Goal: Information Seeking & Learning: Learn about a topic

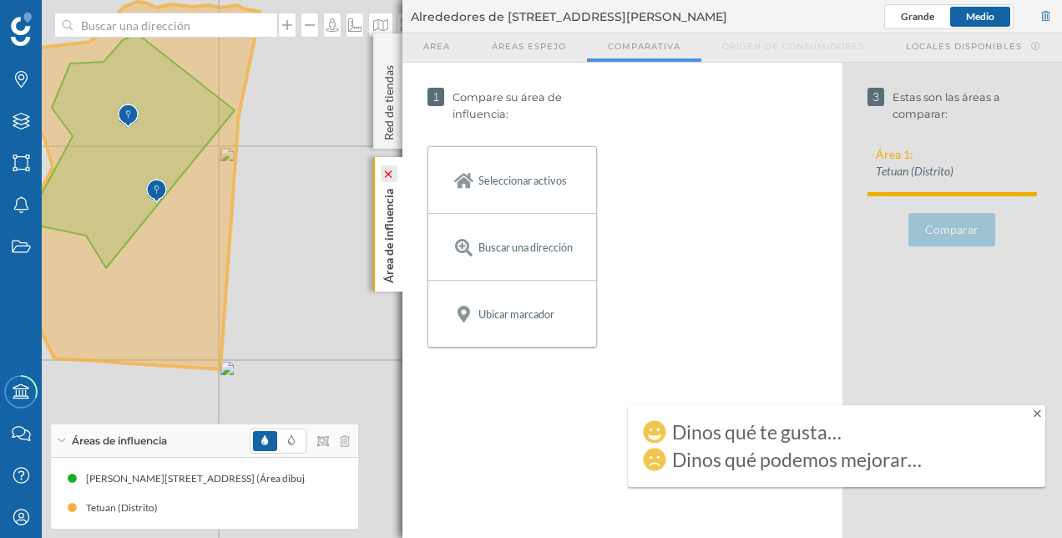
click at [391, 169] on vue-fontawesome-icon-wrapper at bounding box center [389, 173] width 17 height 8
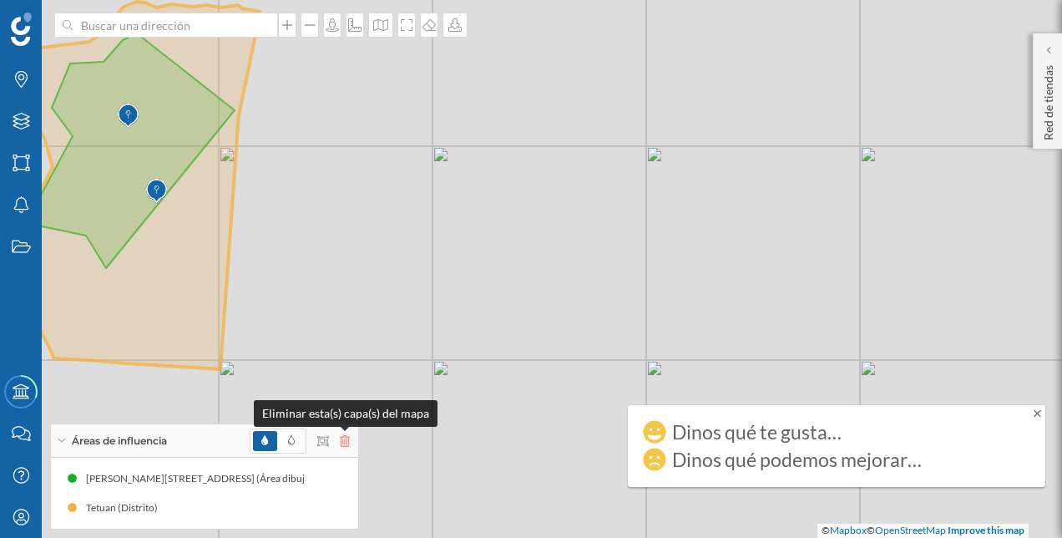
click at [346, 436] on icon at bounding box center [345, 441] width 10 height 12
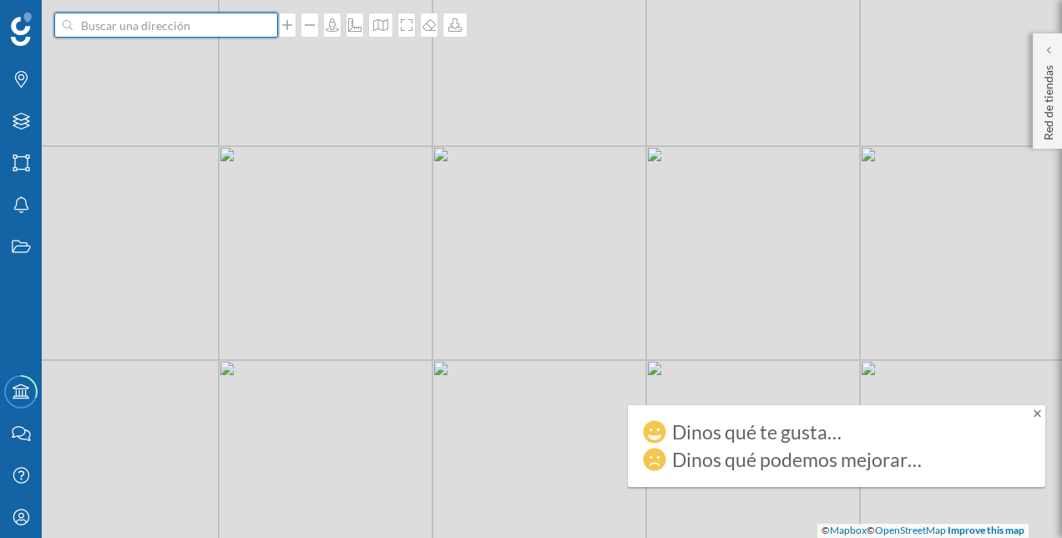
click at [165, 27] on input at bounding box center [166, 25] width 187 height 25
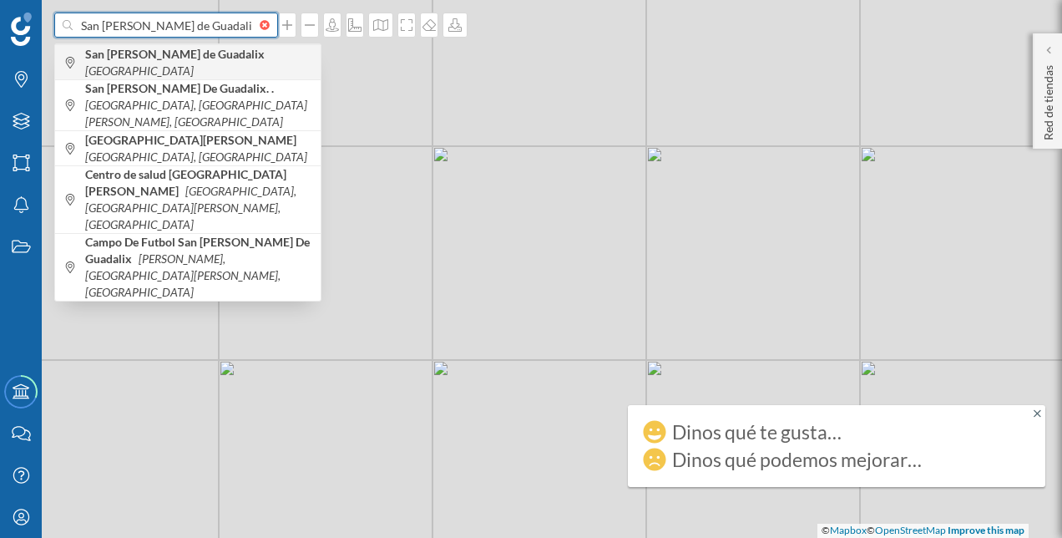
type input "San [PERSON_NAME] de Guadalix"
click at [175, 50] on div "San [PERSON_NAME] de Guadalix [GEOGRAPHIC_DATA]" at bounding box center [187, 61] width 265 height 35
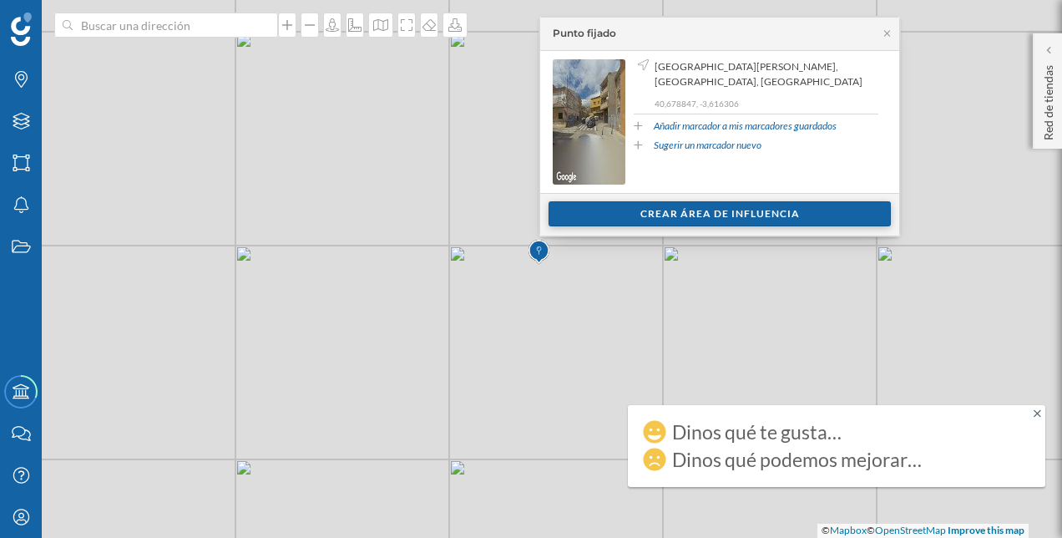
click at [728, 214] on div "Crear área de influencia" at bounding box center [719, 213] width 342 height 25
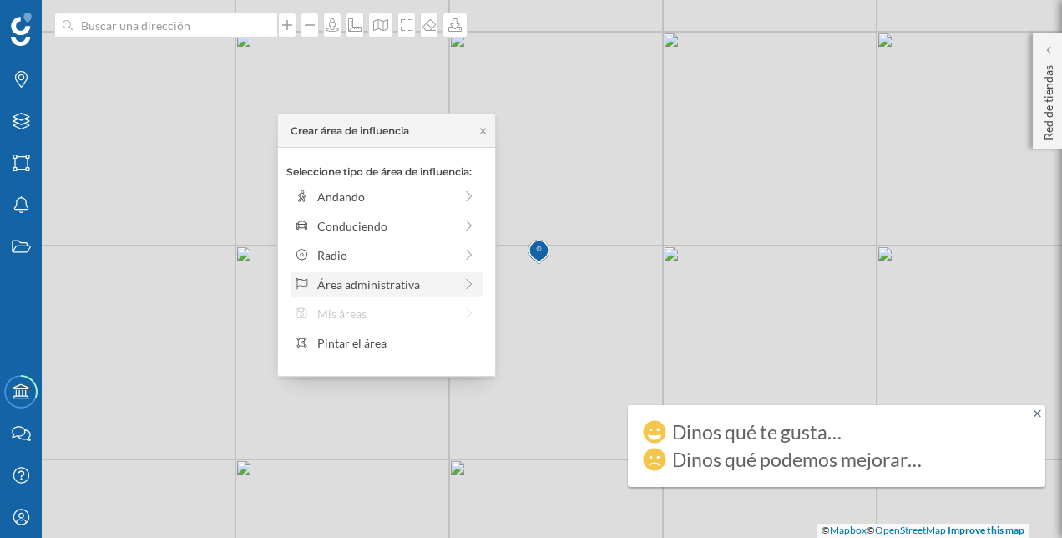
click at [476, 282] on icon at bounding box center [469, 284] width 15 height 12
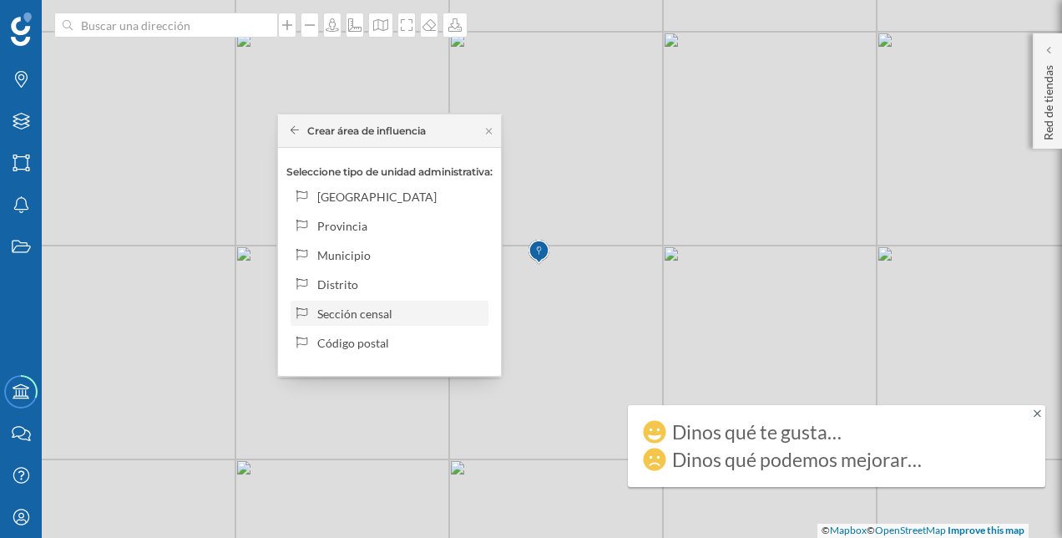
click at [456, 312] on div "Sección censal" at bounding box center [399, 314] width 164 height 18
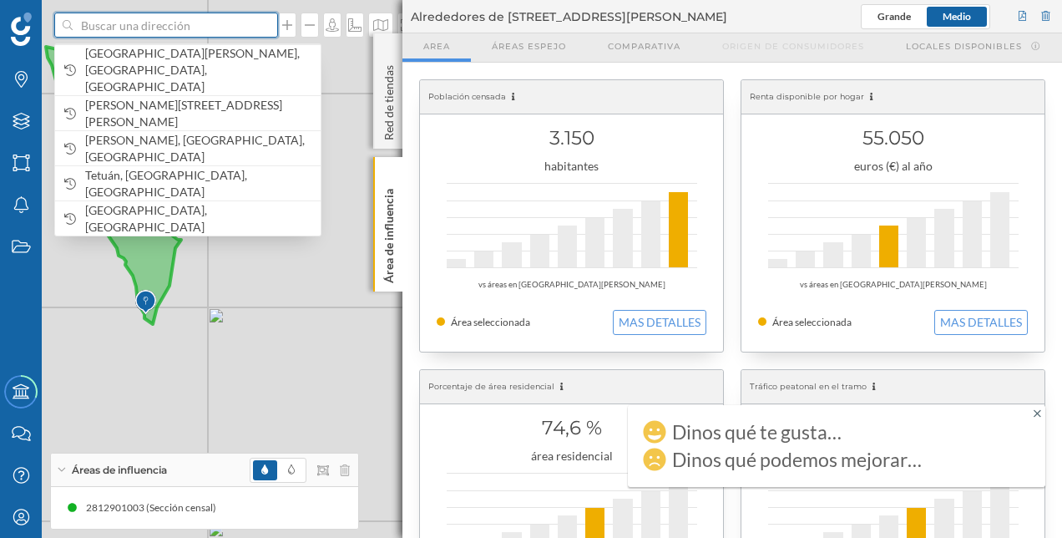
click at [196, 31] on input at bounding box center [166, 25] width 187 height 25
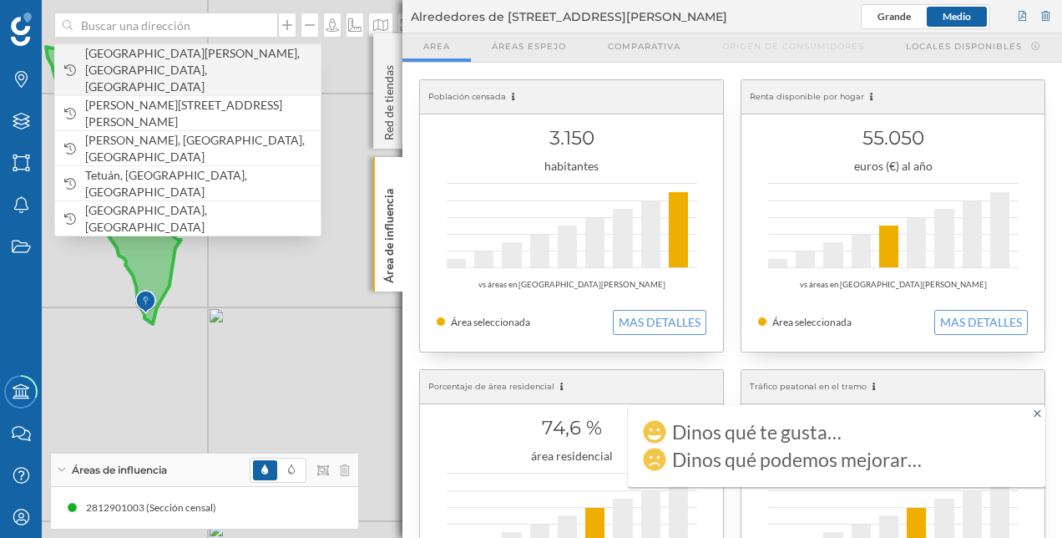
click at [230, 55] on span "[GEOGRAPHIC_DATA][PERSON_NAME], [GEOGRAPHIC_DATA], [GEOGRAPHIC_DATA]" at bounding box center [198, 70] width 227 height 50
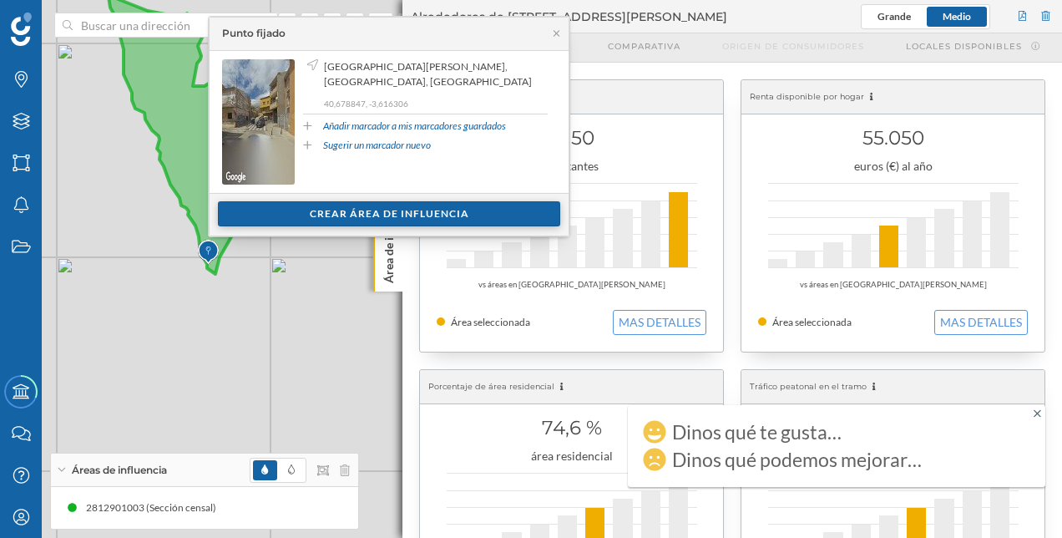
click at [356, 215] on div "Crear área de influencia" at bounding box center [389, 213] width 342 height 25
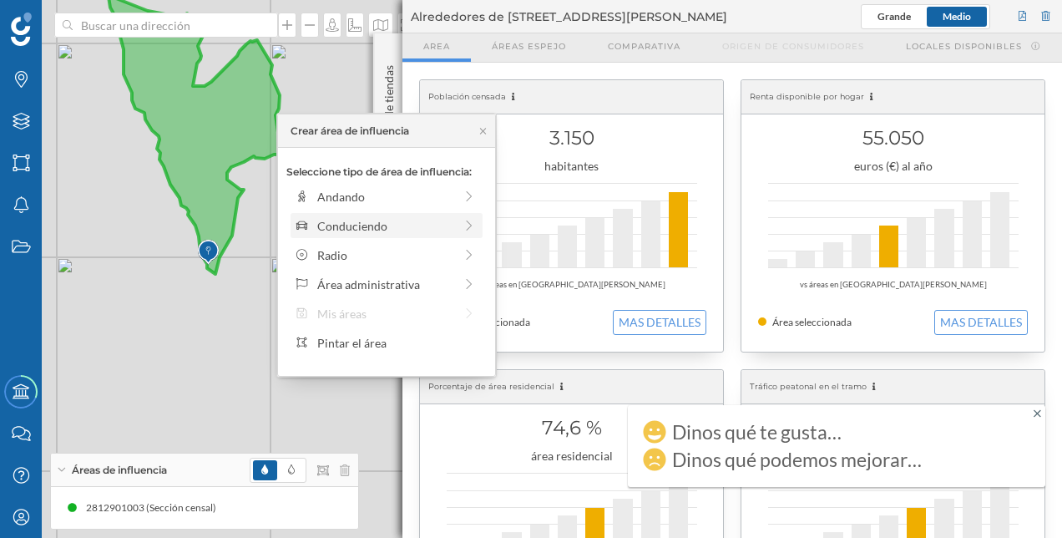
click at [395, 221] on div "Conduciendo" at bounding box center [385, 226] width 136 height 18
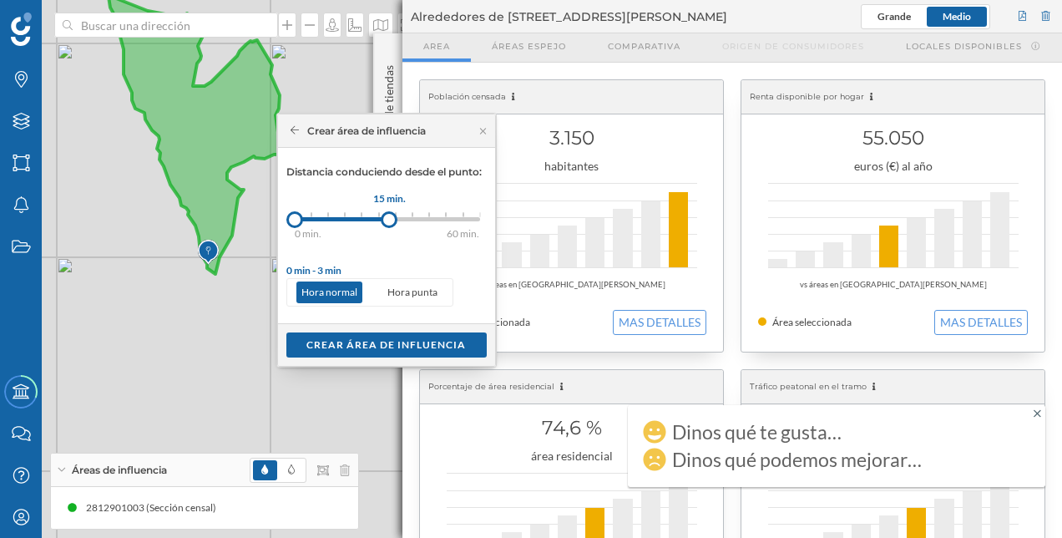
drag, startPoint x: 311, startPoint y: 215, endPoint x: 389, endPoint y: 225, distance: 78.3
click at [389, 225] on div at bounding box center [389, 219] width 17 height 17
click at [381, 343] on div "Crear área de influencia" at bounding box center [386, 343] width 200 height 25
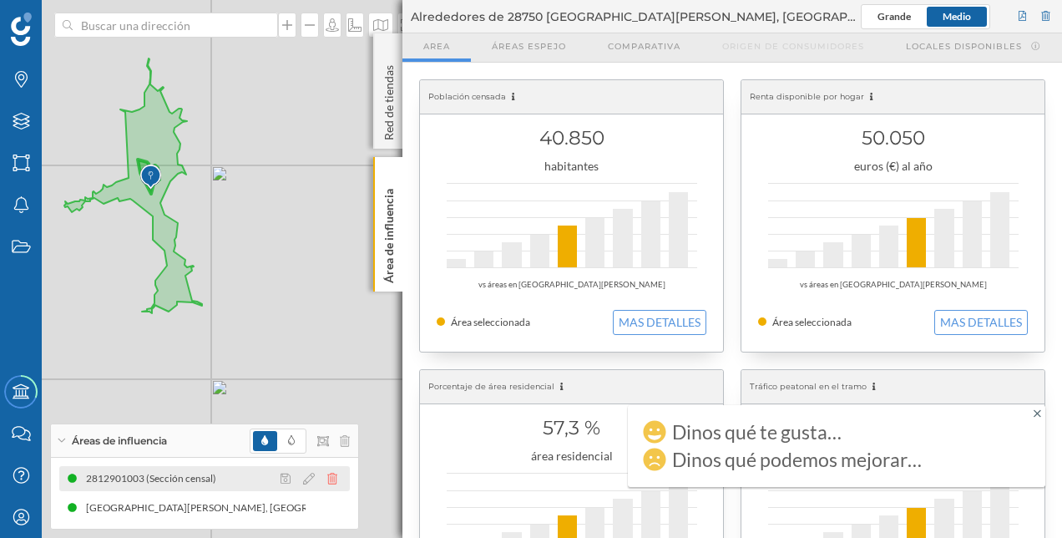
click at [334, 479] on icon at bounding box center [332, 478] width 10 height 12
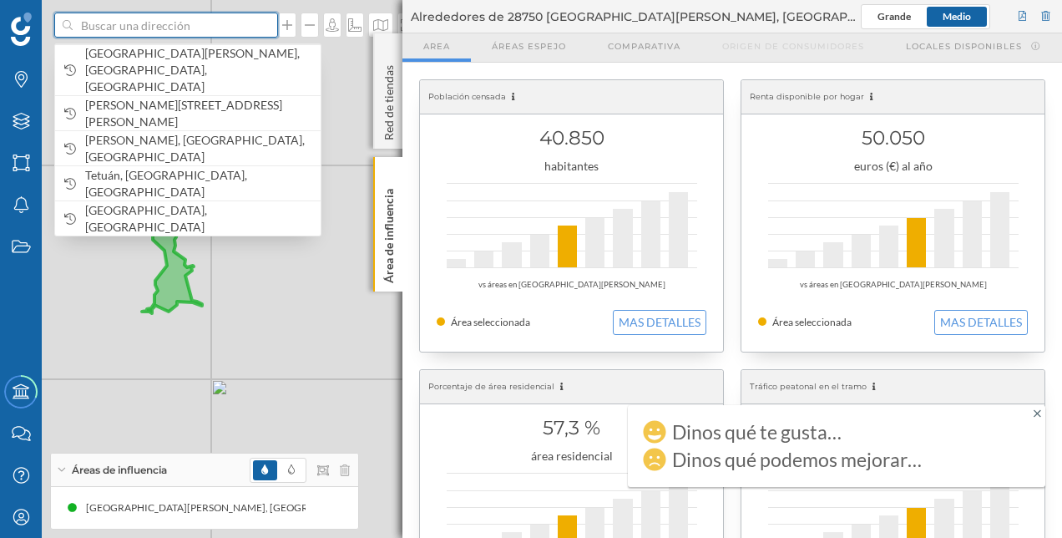
click at [152, 27] on input at bounding box center [166, 25] width 187 height 25
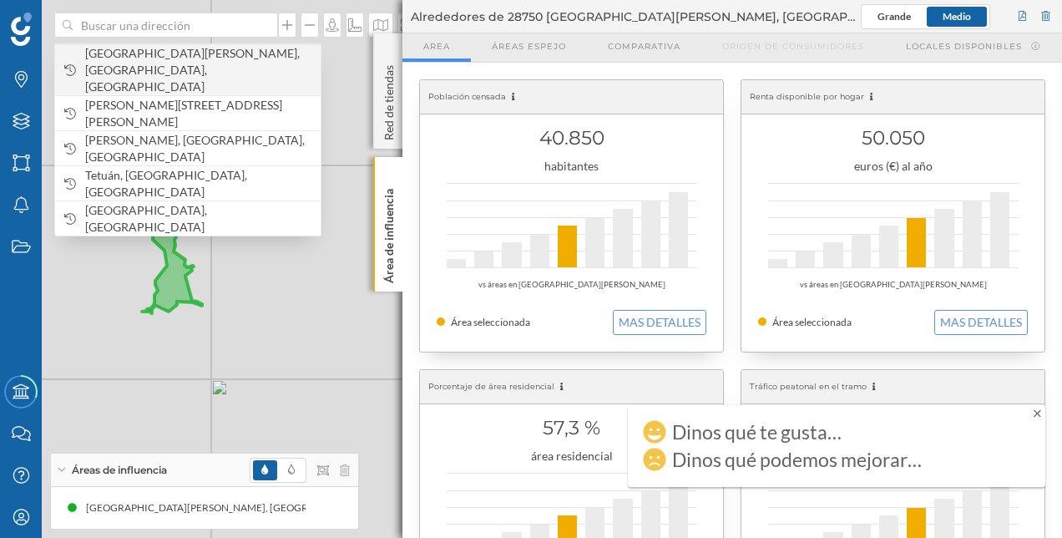
click at [168, 72] on span "[GEOGRAPHIC_DATA][PERSON_NAME], [GEOGRAPHIC_DATA], [GEOGRAPHIC_DATA]" at bounding box center [198, 70] width 227 height 50
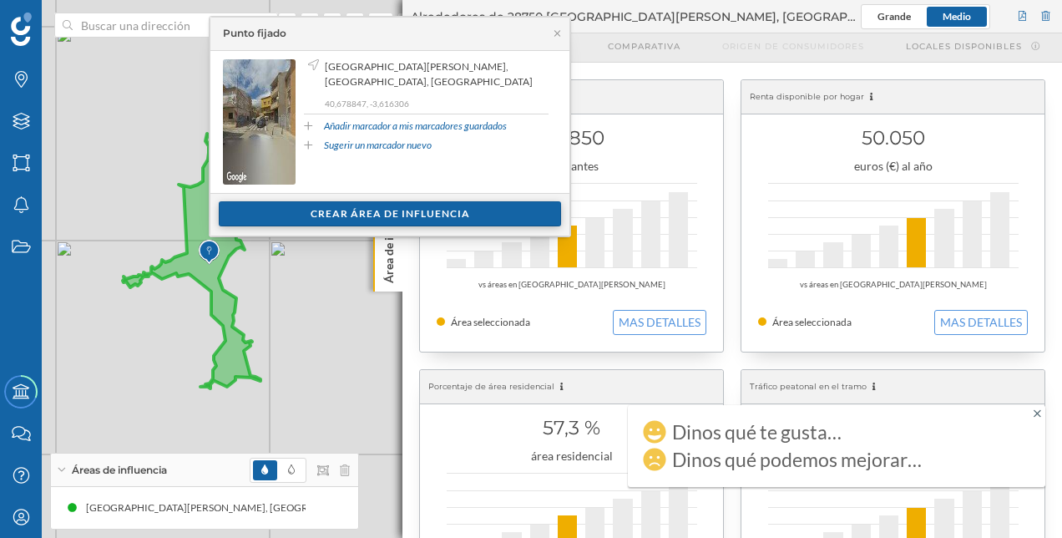
click at [321, 211] on div "Crear área de influencia" at bounding box center [390, 213] width 342 height 25
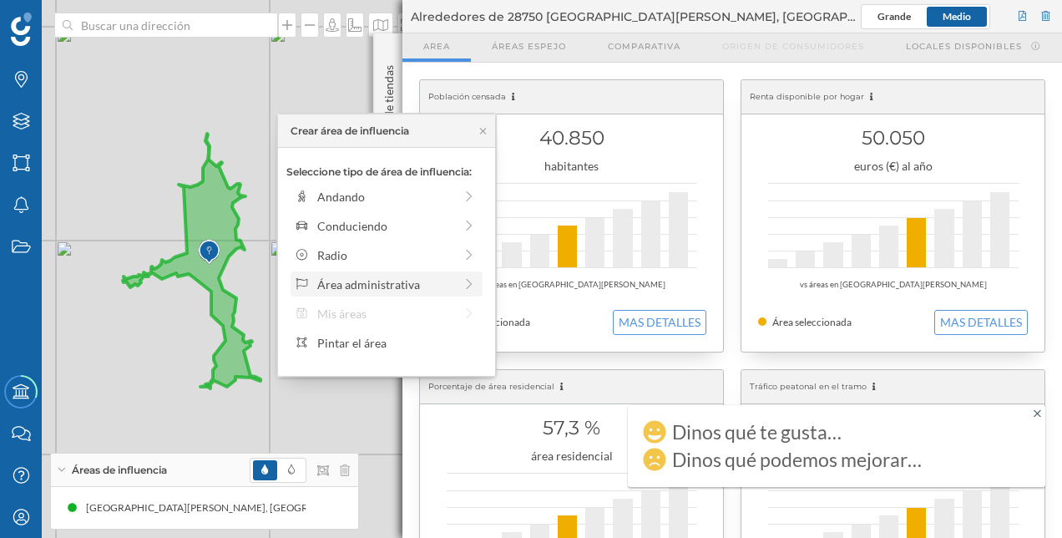
click at [437, 285] on div "Área administrativa" at bounding box center [385, 284] width 136 height 18
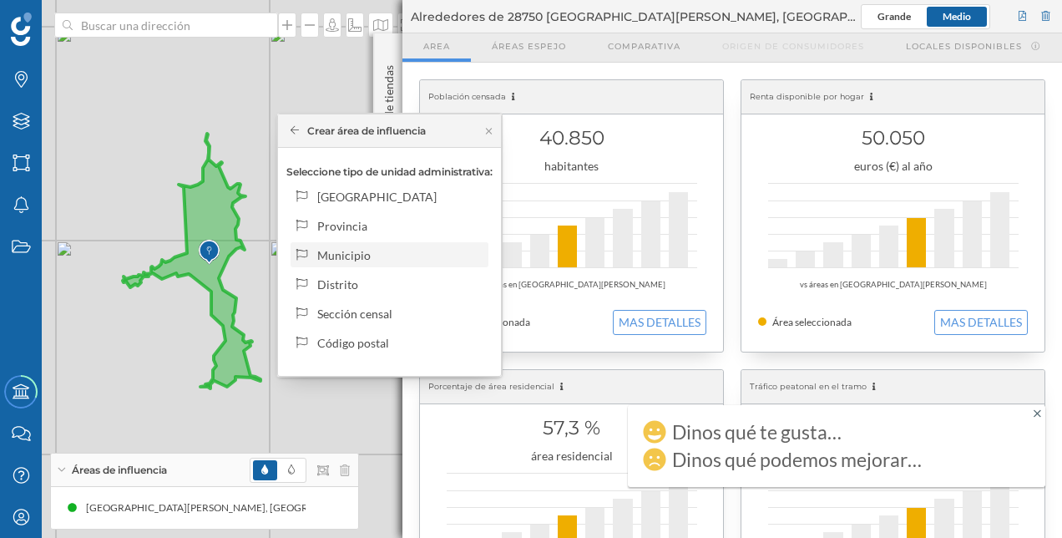
click at [409, 260] on div "Municipio" at bounding box center [399, 255] width 164 height 18
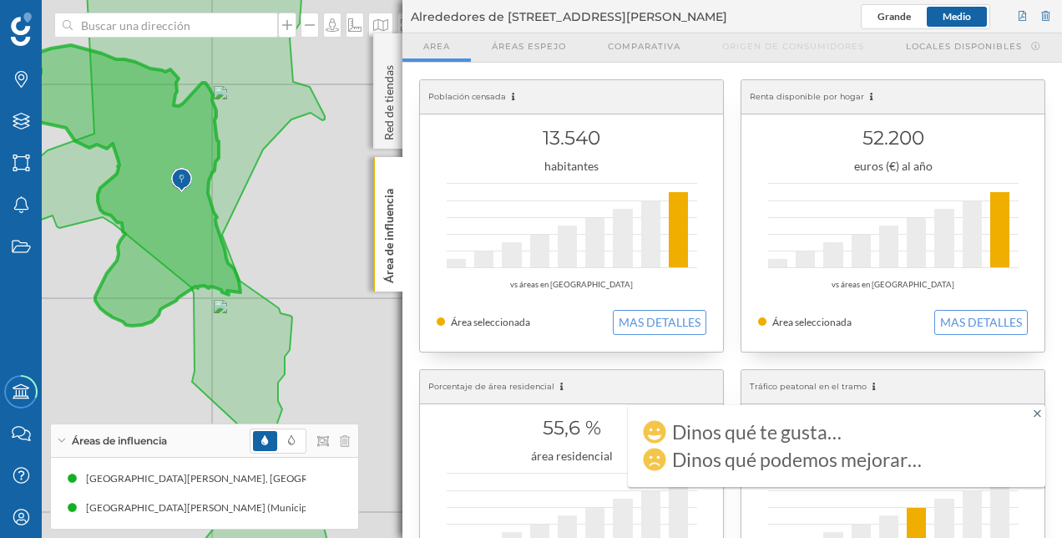
click at [63, 87] on icon at bounding box center [132, 185] width 215 height 280
click at [1038, 414] on icon at bounding box center [1037, 413] width 8 height 8
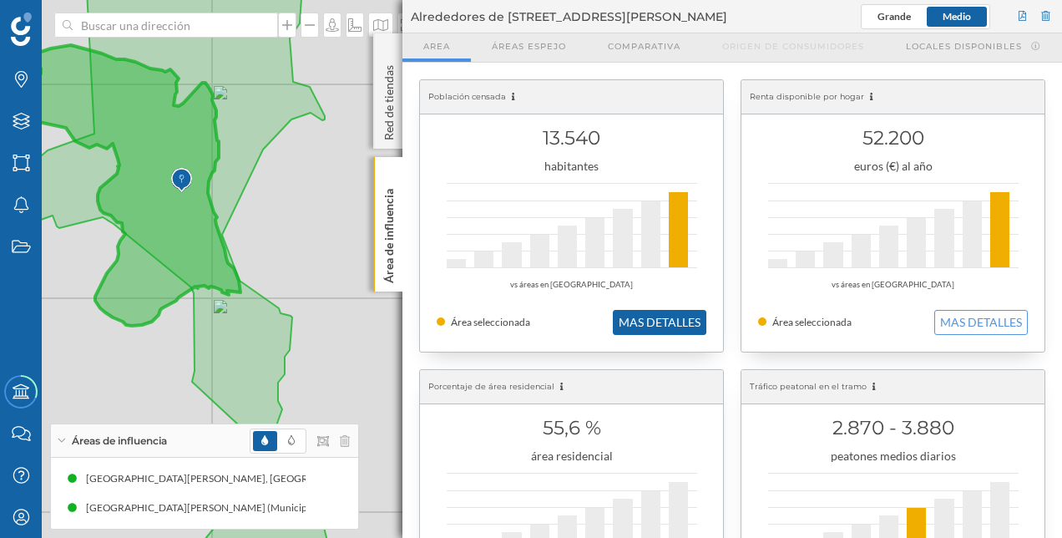
click at [661, 327] on button "MAS DETALLES" at bounding box center [659, 322] width 93 height 25
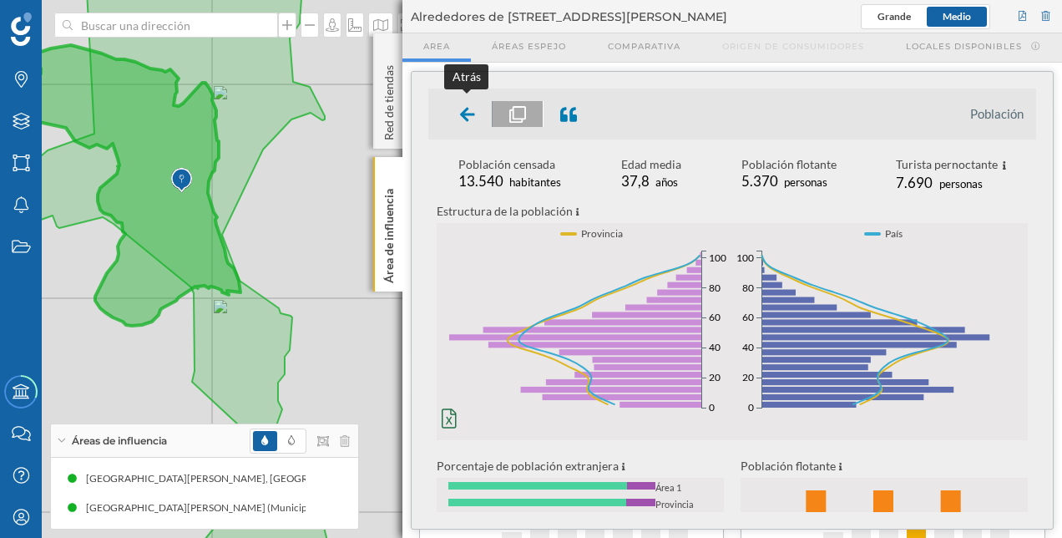
click at [464, 106] on icon at bounding box center [467, 114] width 15 height 17
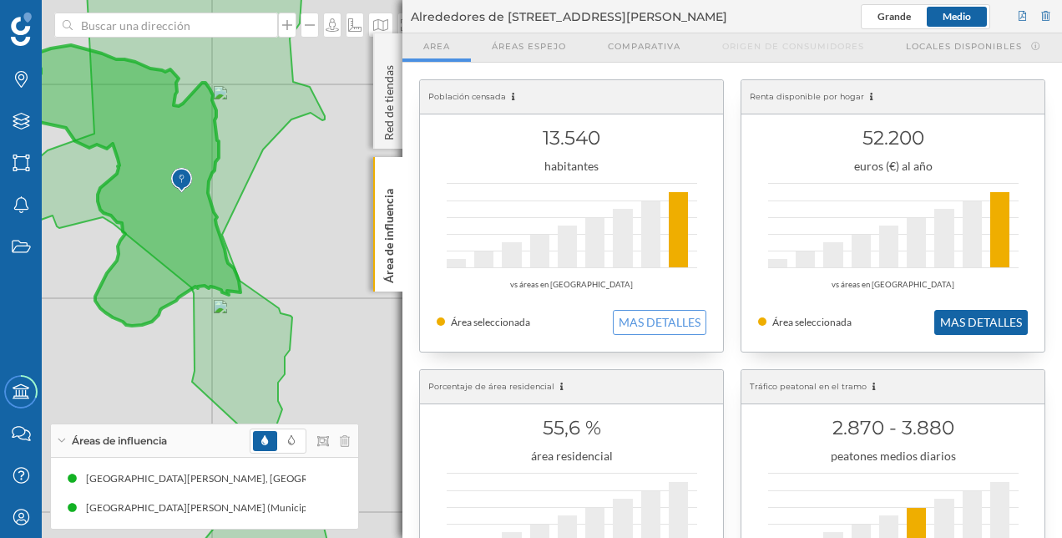
click at [959, 318] on button "MAS DETALLES" at bounding box center [980, 322] width 93 height 25
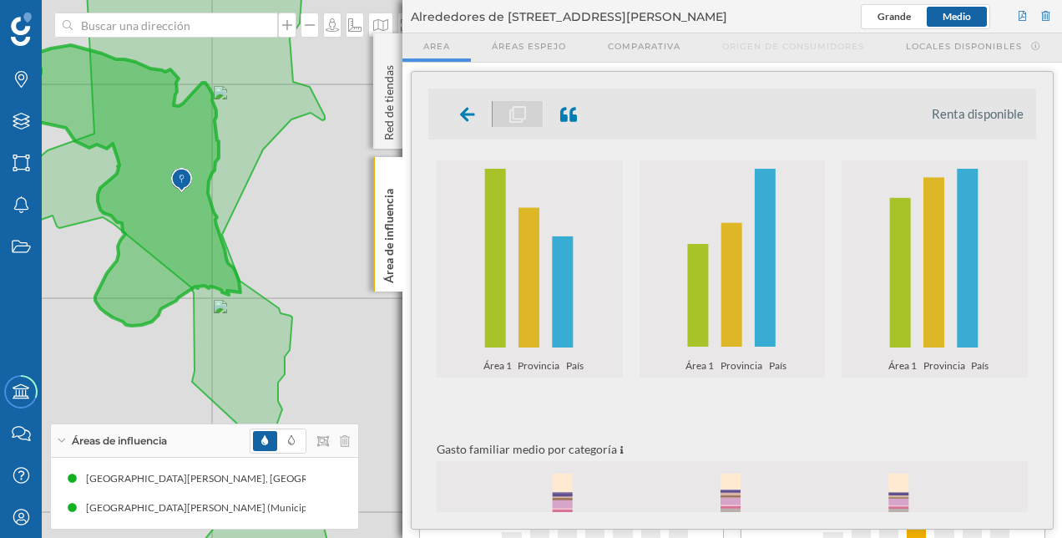
scroll to position [83, 0]
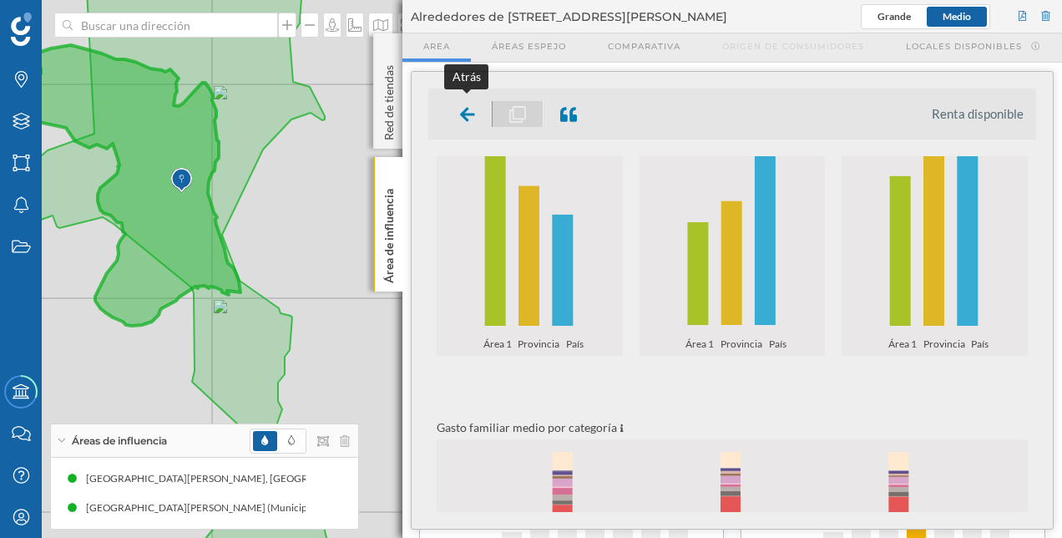
click at [471, 117] on icon at bounding box center [467, 114] width 15 height 17
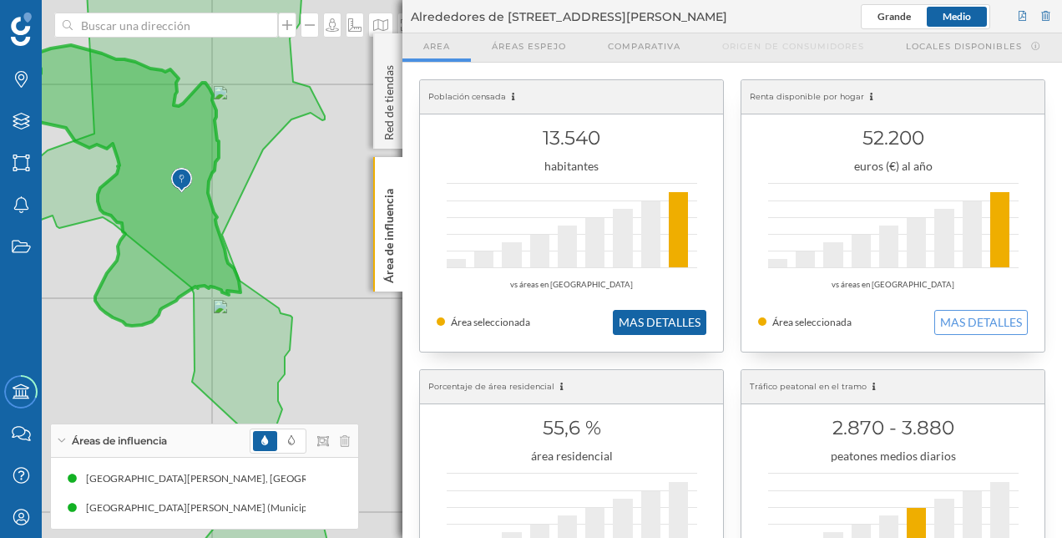
click at [659, 317] on button "MAS DETALLES" at bounding box center [659, 322] width 93 height 25
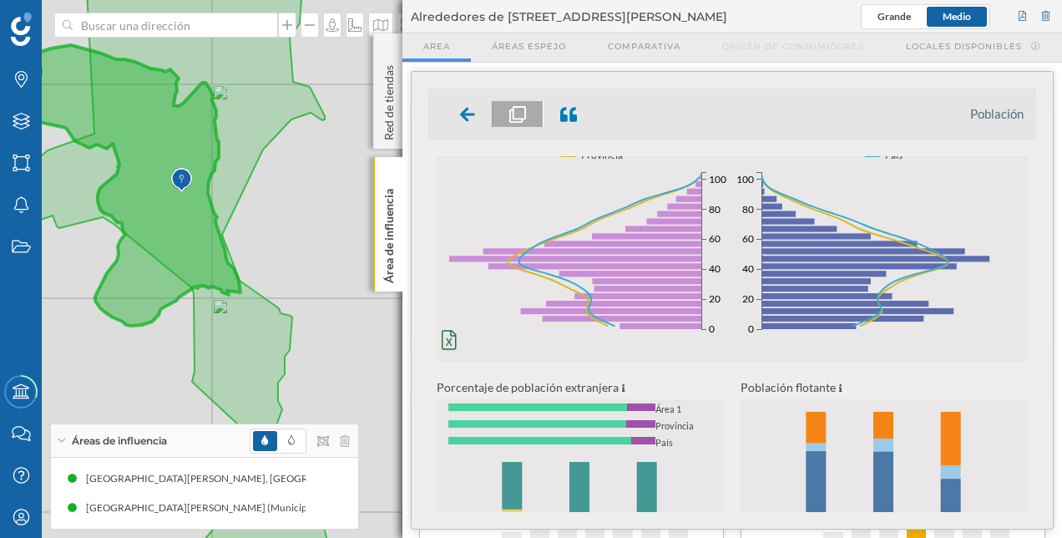
scroll to position [40, 0]
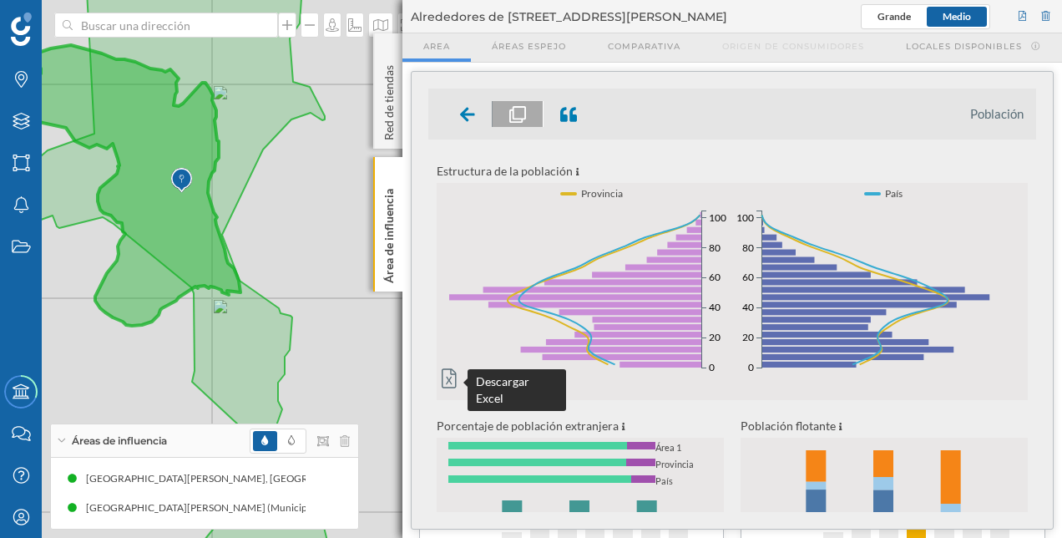
click at [445, 373] on icon at bounding box center [449, 378] width 15 height 20
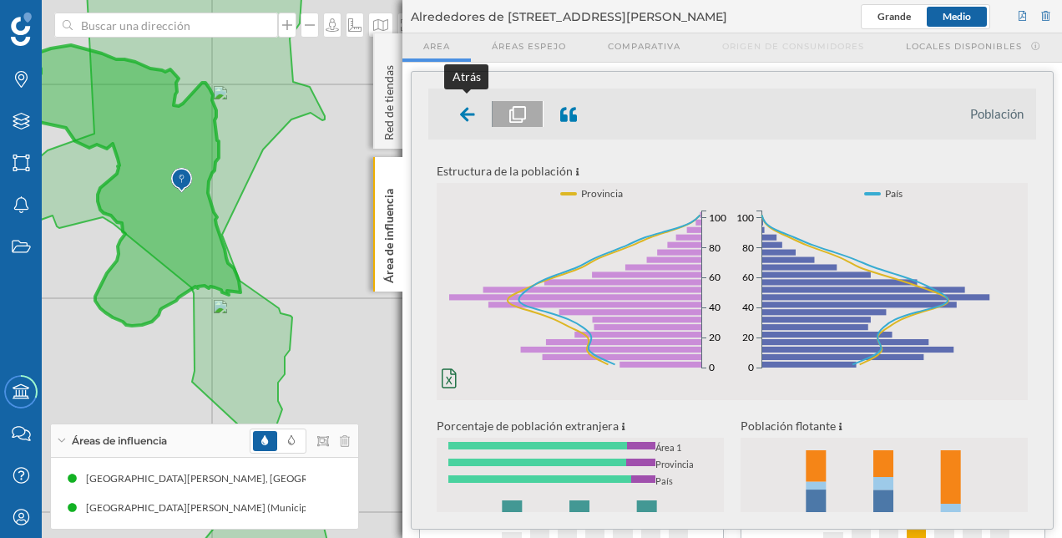
click at [452, 111] on div at bounding box center [467, 114] width 49 height 26
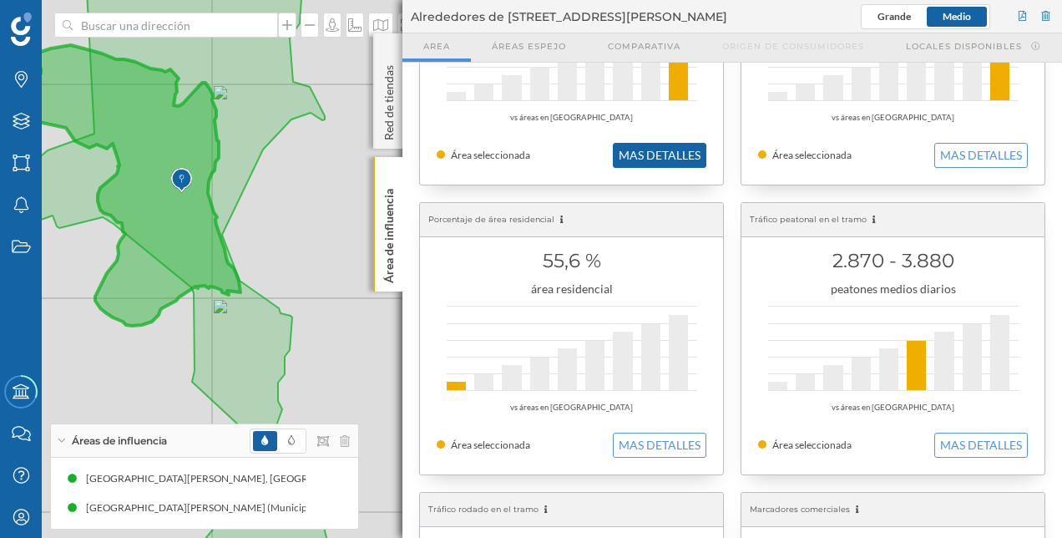
scroll to position [250, 0]
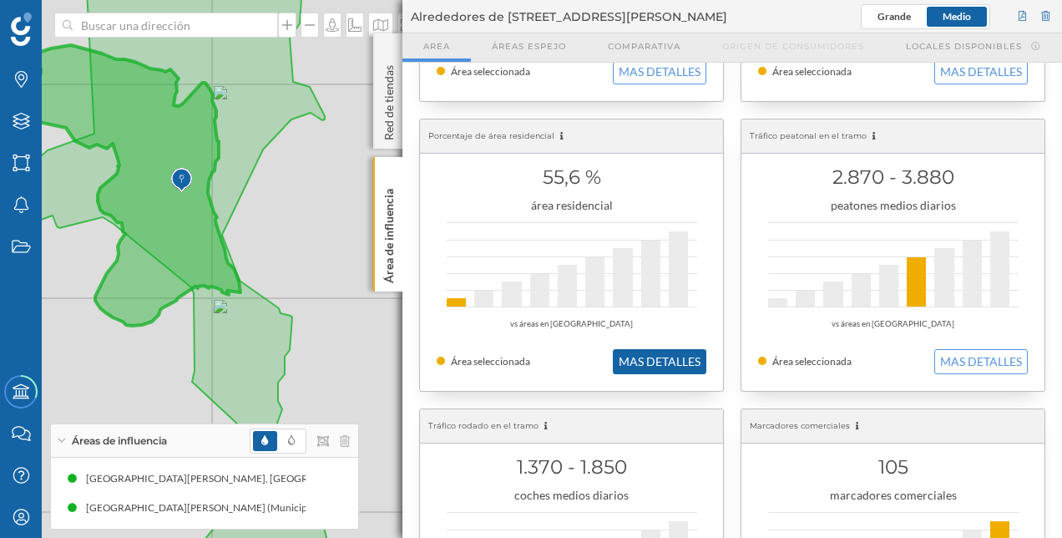
click at [664, 366] on button "MAS DETALLES" at bounding box center [659, 361] width 93 height 25
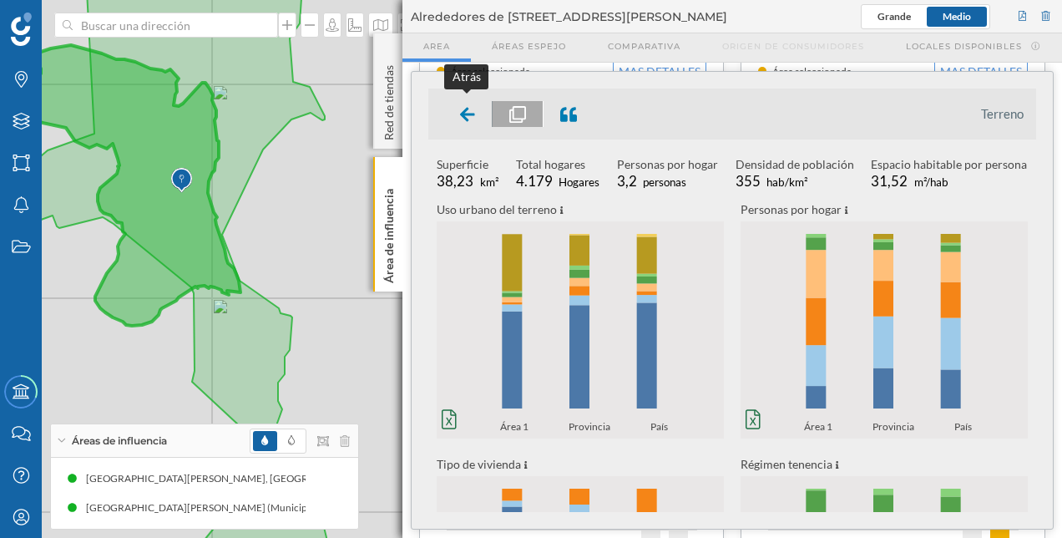
click at [467, 103] on div at bounding box center [467, 114] width 49 height 26
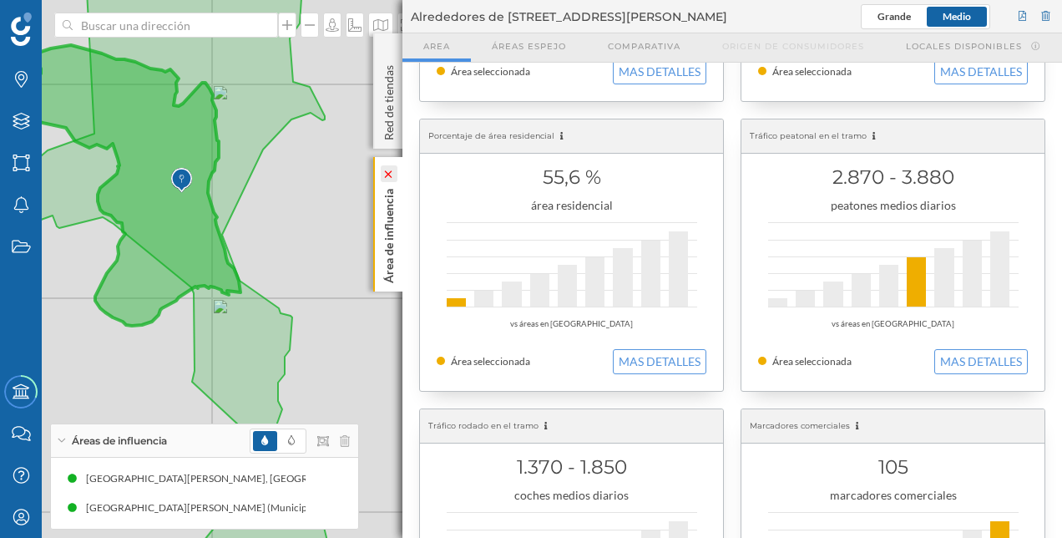
click at [394, 171] on icon at bounding box center [388, 174] width 12 height 8
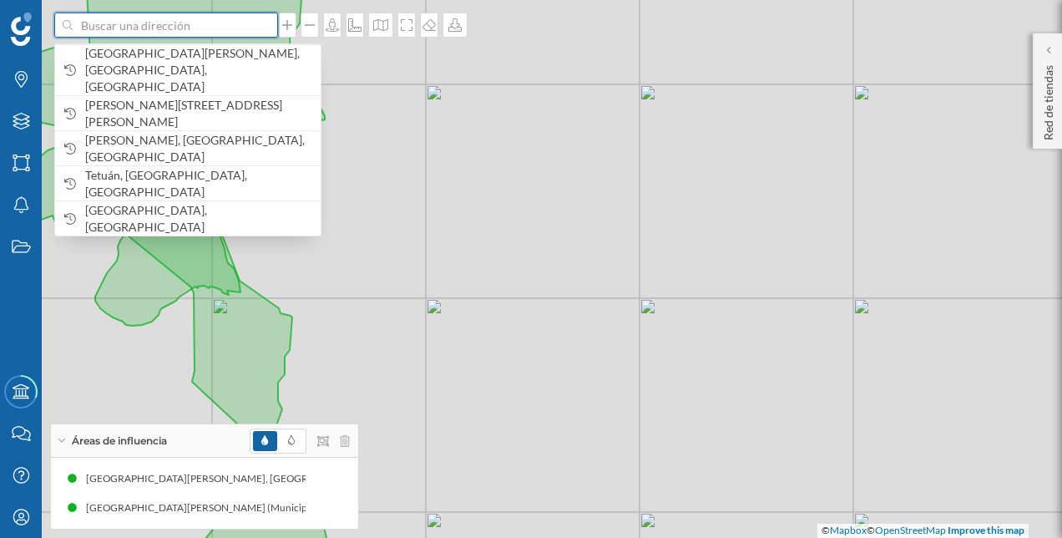
click at [212, 17] on input at bounding box center [166, 25] width 187 height 25
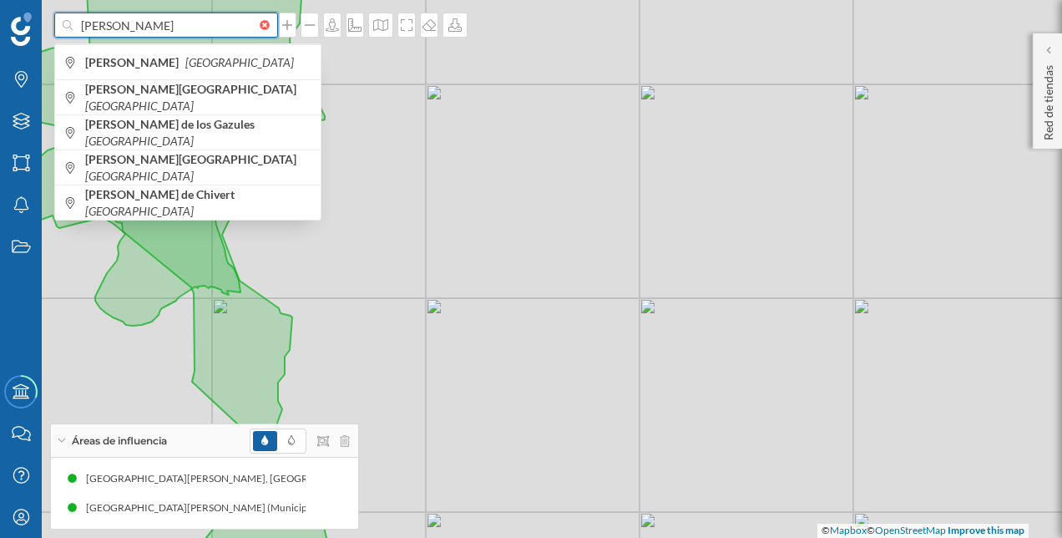
type input "[PERSON_NAME]"
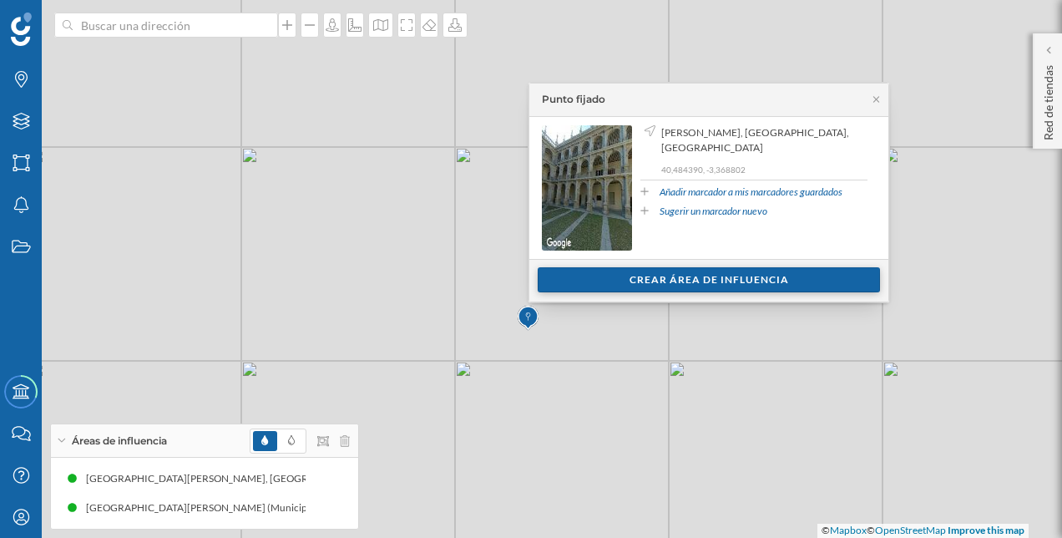
click at [738, 277] on div "Crear área de influencia" at bounding box center [709, 279] width 342 height 25
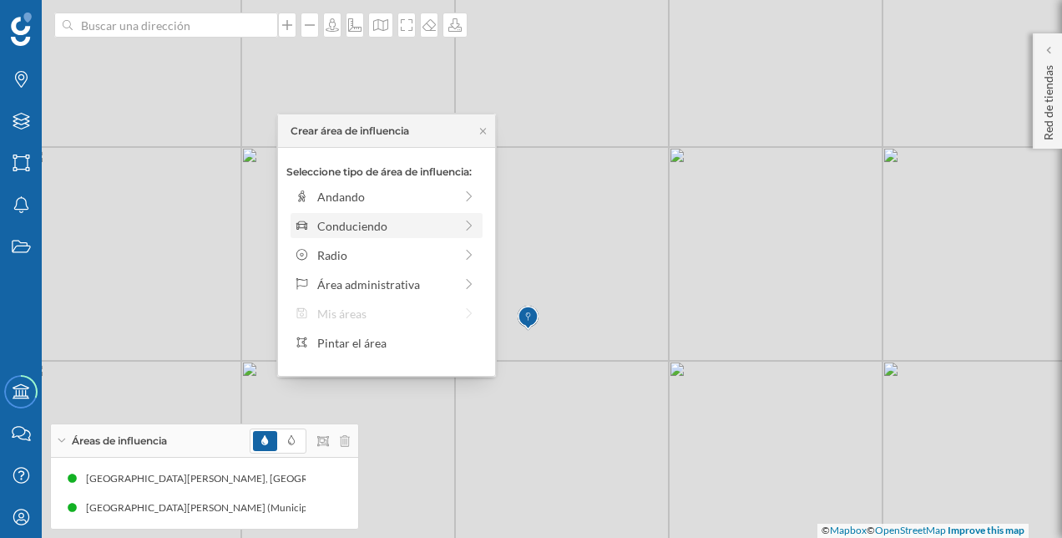
click at [467, 225] on icon at bounding box center [469, 226] width 15 height 12
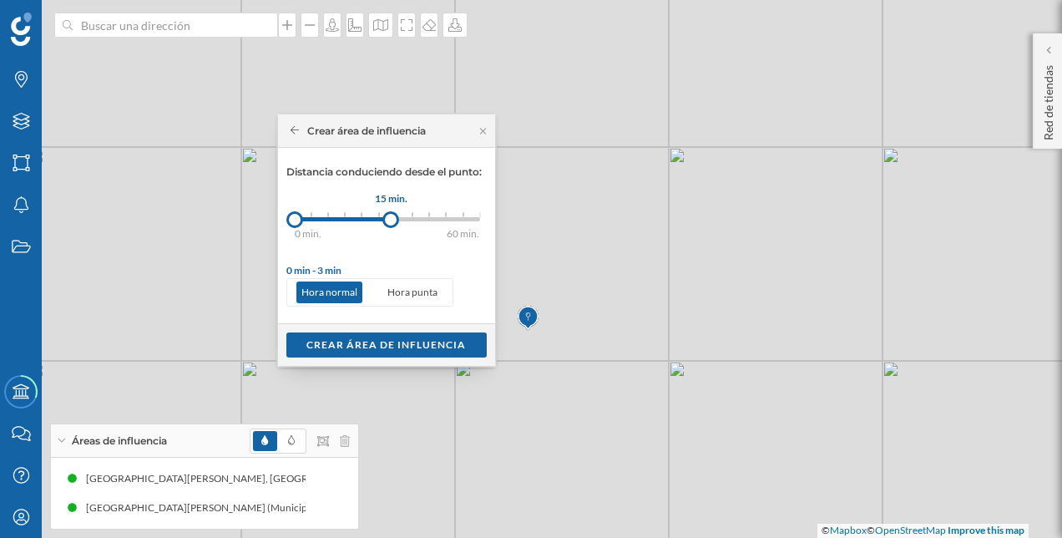
drag, startPoint x: 311, startPoint y: 220, endPoint x: 391, endPoint y: 224, distance: 80.2
click at [391, 224] on div at bounding box center [390, 219] width 17 height 17
click at [403, 337] on div "Crear área de influencia" at bounding box center [386, 343] width 200 height 25
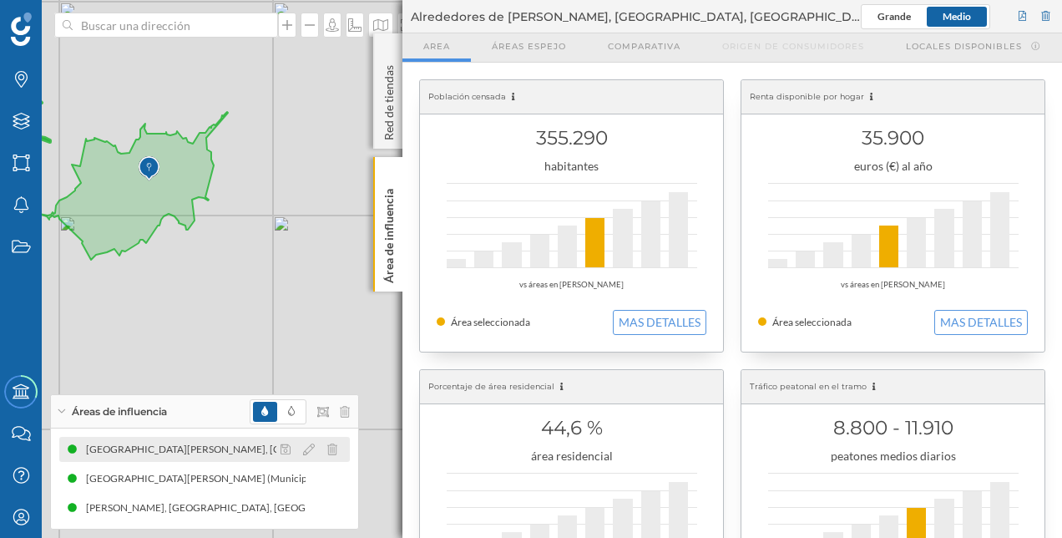
click at [202, 461] on div "[GEOGRAPHIC_DATA][PERSON_NAME], [GEOGRAPHIC_DATA], [GEOGRAPHIC_DATA] (15 min Co…" at bounding box center [204, 449] width 290 height 25
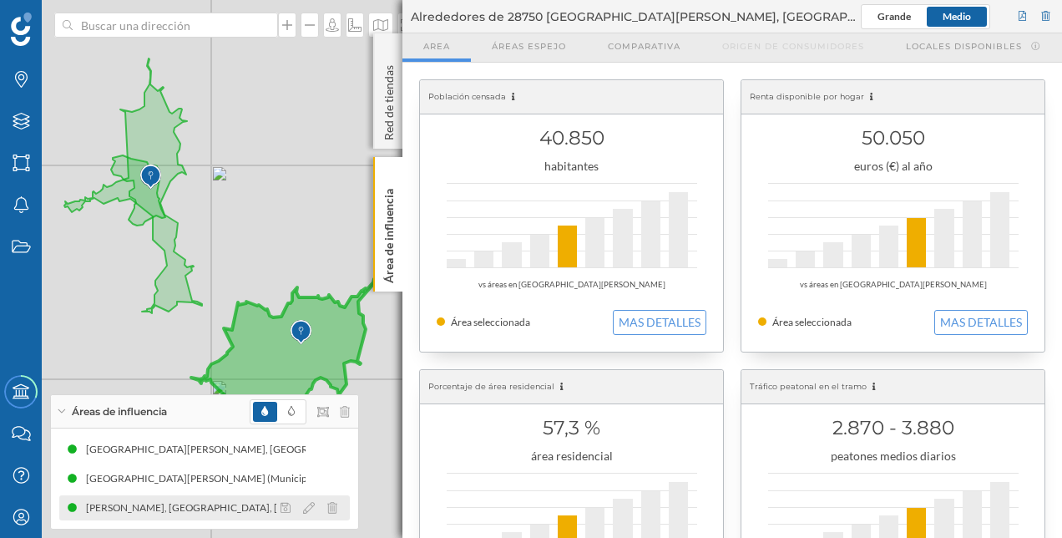
click at [197, 512] on div "[PERSON_NAME], [GEOGRAPHIC_DATA], [GEOGRAPHIC_DATA] (15 min Conduciendo)" at bounding box center [284, 507] width 397 height 17
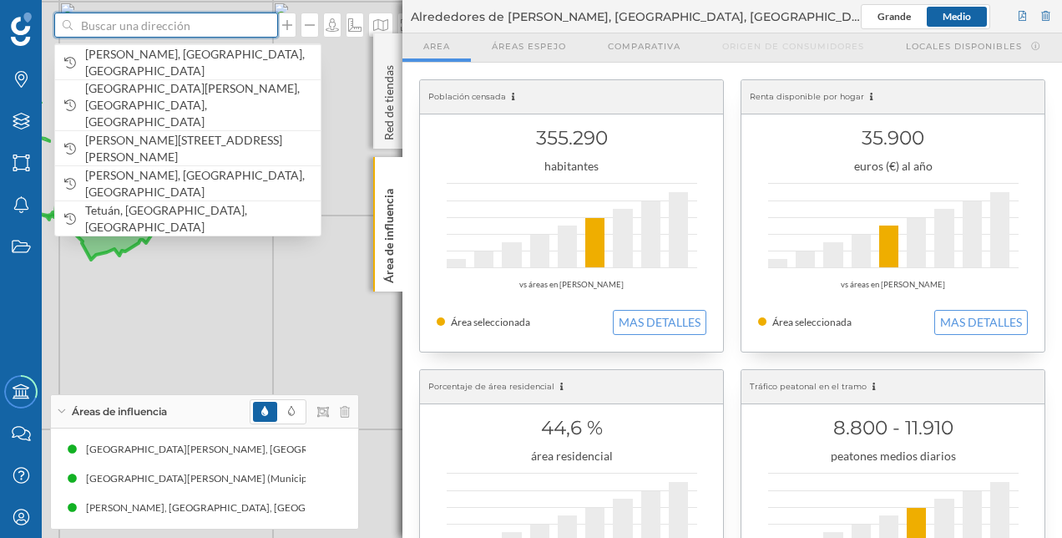
click at [152, 27] on input at bounding box center [166, 25] width 187 height 25
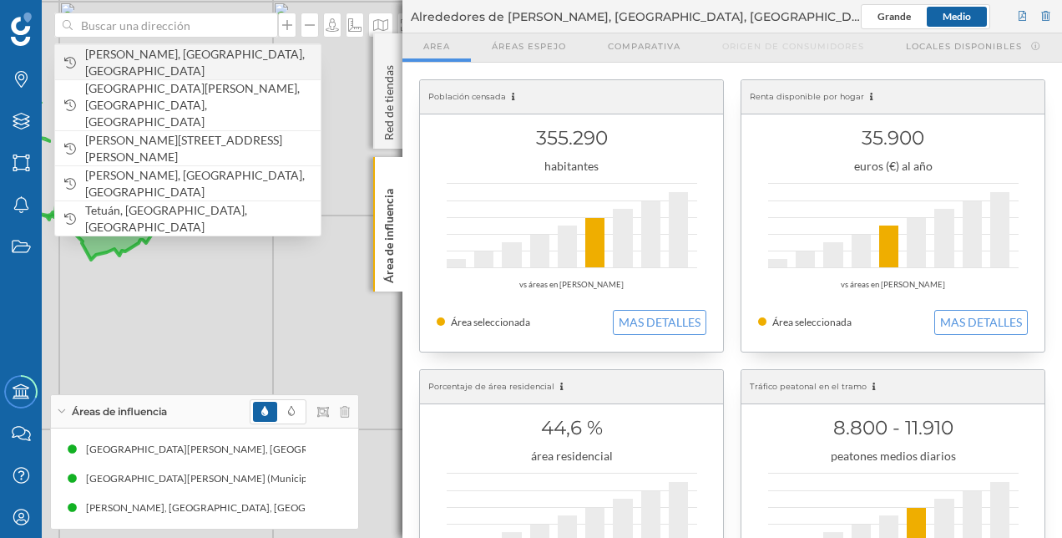
click at [171, 65] on span "[PERSON_NAME], [GEOGRAPHIC_DATA], [GEOGRAPHIC_DATA]" at bounding box center [198, 62] width 227 height 33
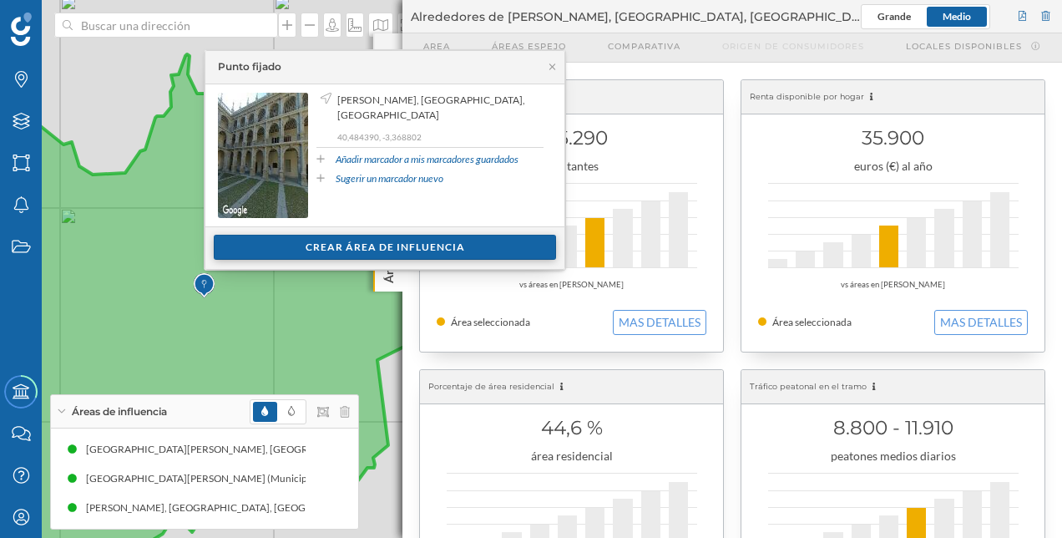
click at [381, 240] on div "Crear área de influencia" at bounding box center [385, 247] width 342 height 25
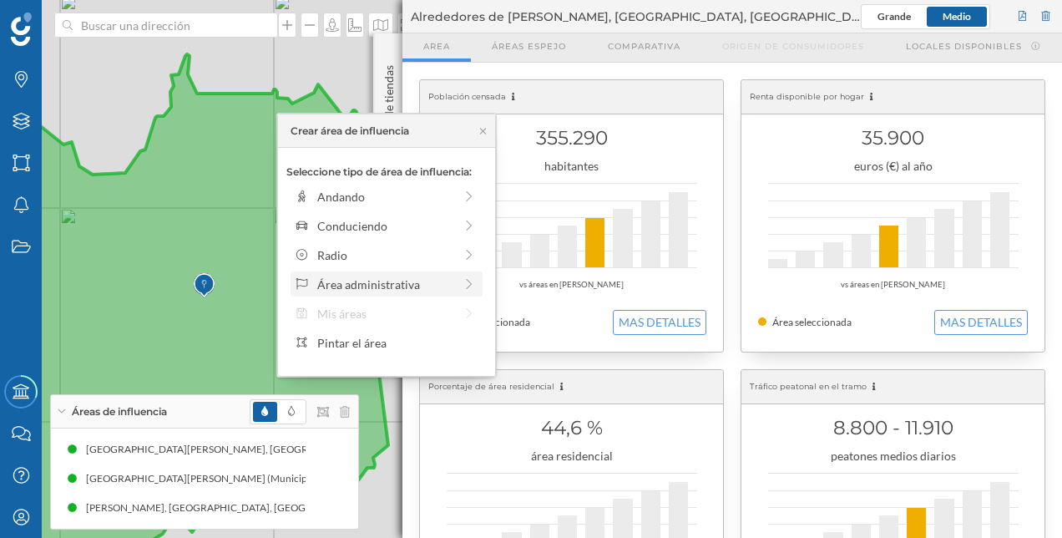
click at [386, 283] on div "Área administrativa" at bounding box center [385, 284] width 136 height 18
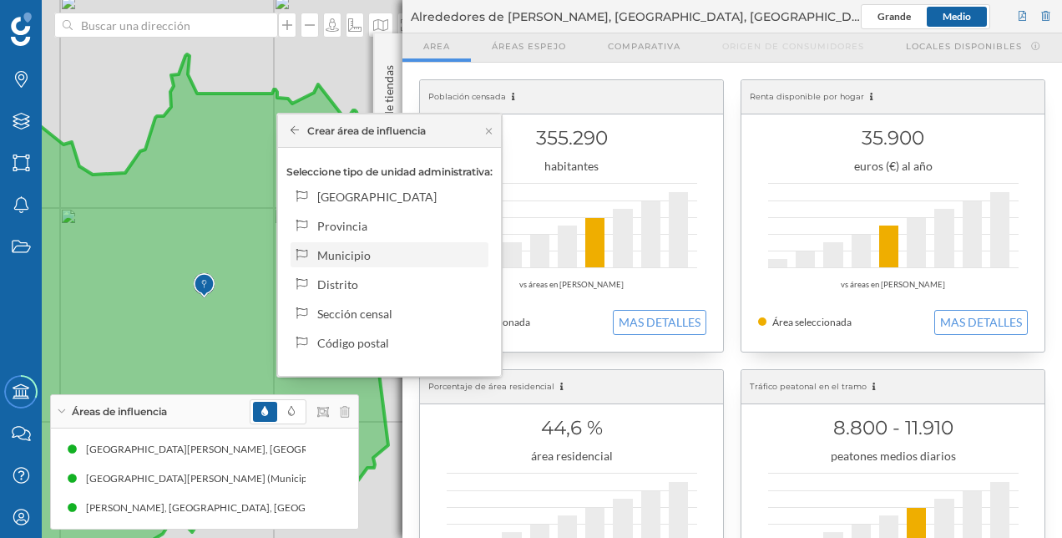
click at [386, 244] on div "Municipio" at bounding box center [389, 254] width 198 height 25
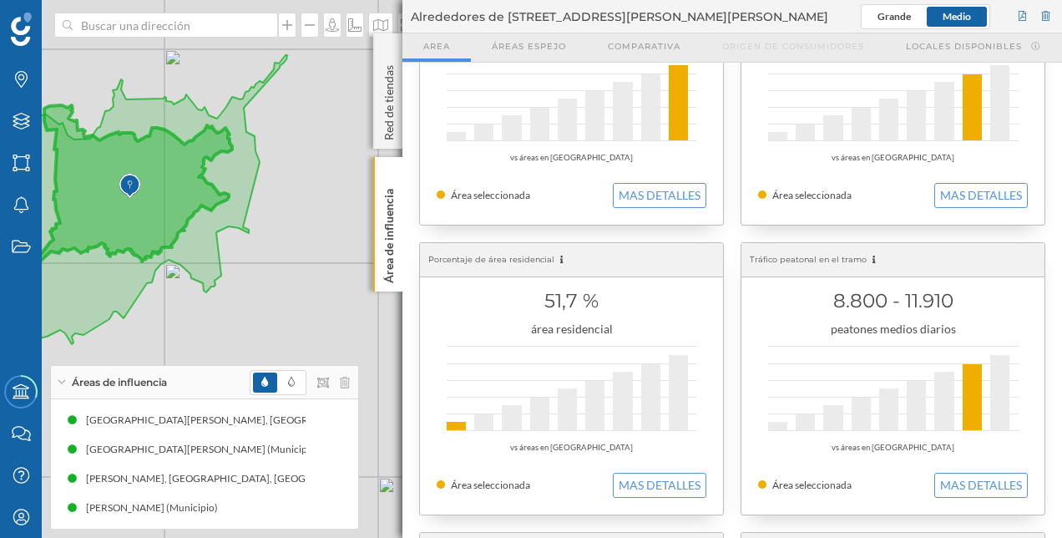
scroll to position [0, 0]
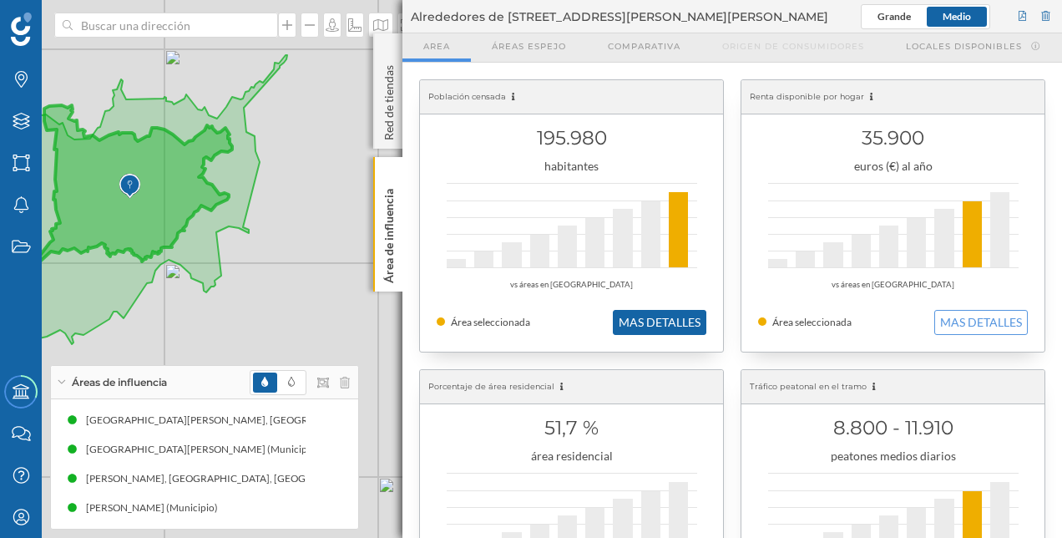
click at [671, 321] on button "MAS DETALLES" at bounding box center [659, 322] width 93 height 25
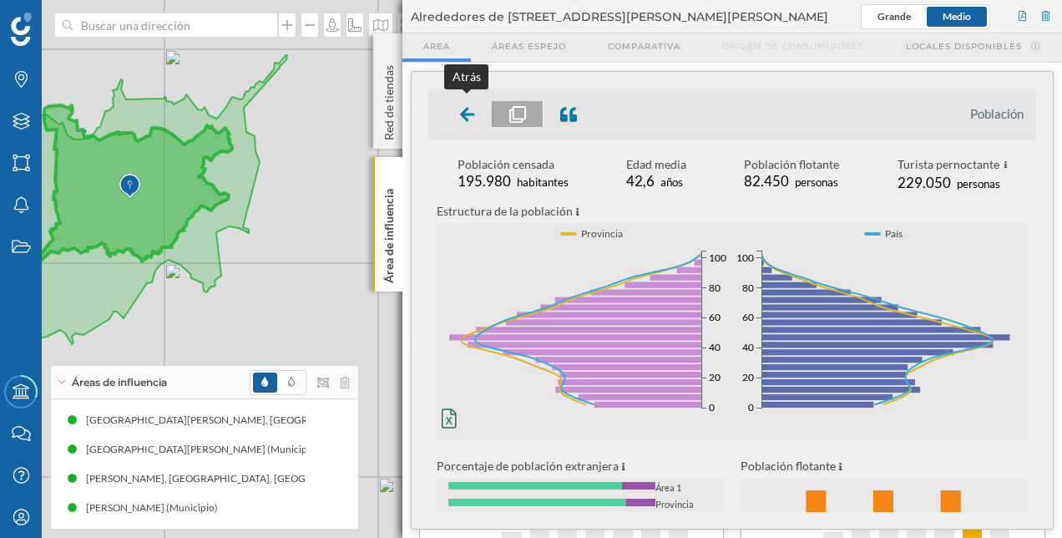
click at [469, 109] on icon at bounding box center [467, 114] width 15 height 17
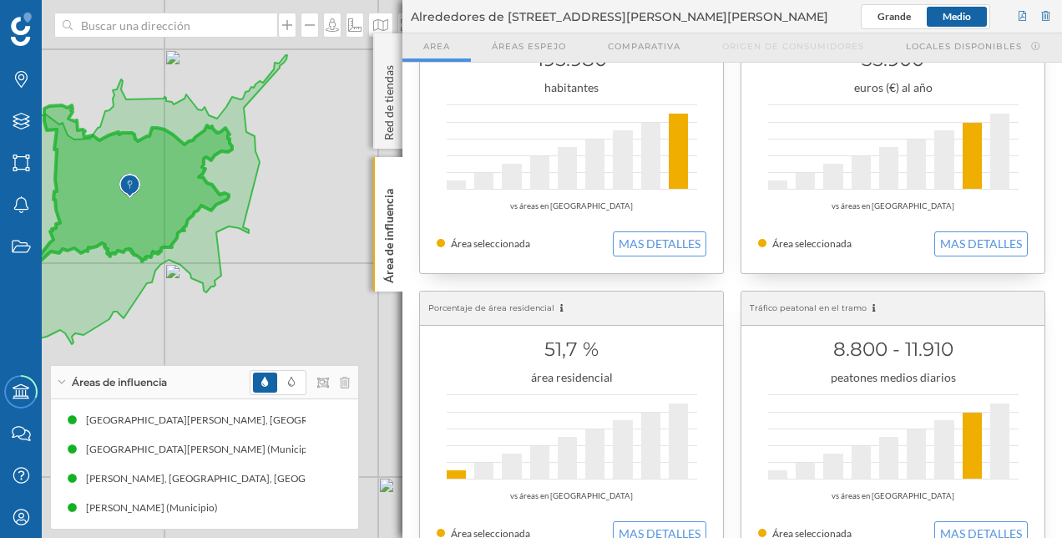
scroll to position [167, 0]
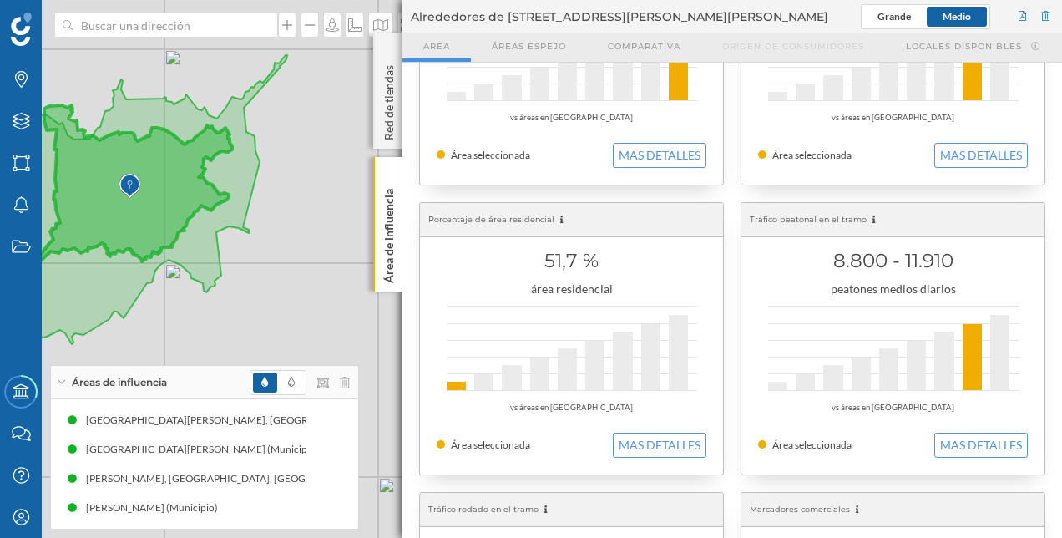
click at [657, 428] on div "51,7 % área residencial vs áreas en [GEOGRAPHIC_DATA] Área seleccionada MAS DET…" at bounding box center [571, 338] width 303 height 271
click at [654, 437] on button "MAS DETALLES" at bounding box center [659, 444] width 93 height 25
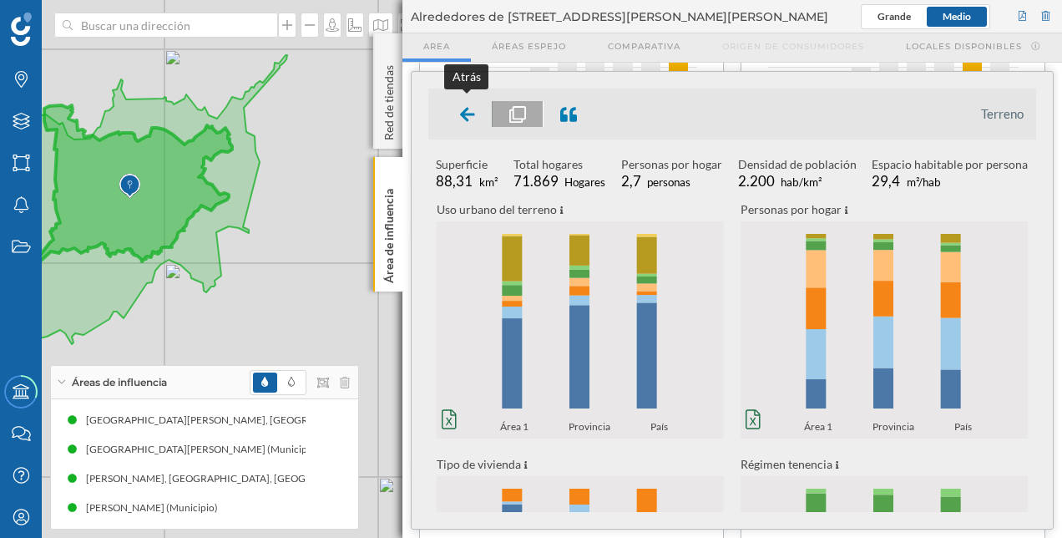
click at [467, 120] on icon at bounding box center [467, 114] width 15 height 14
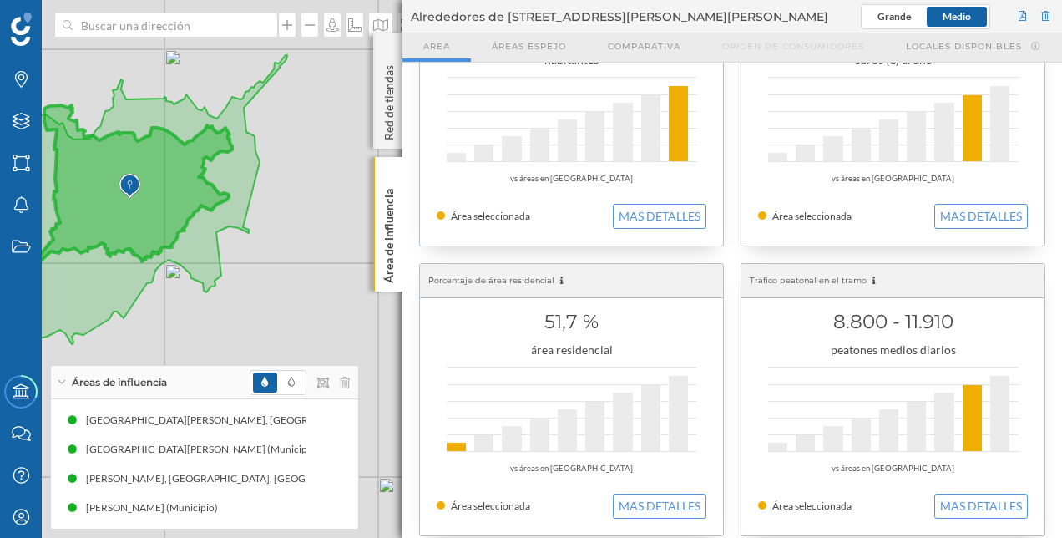
scroll to position [83, 0]
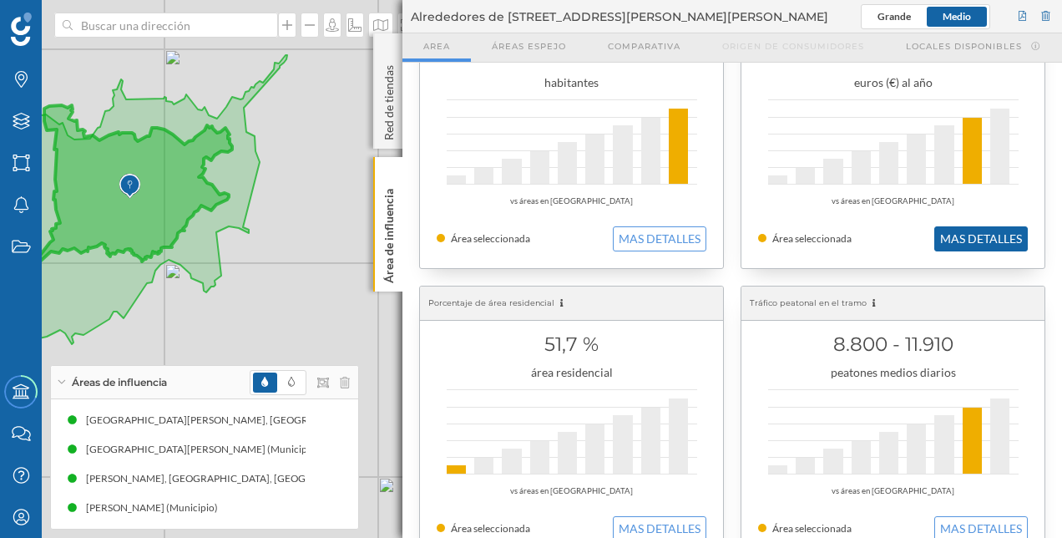
click at [977, 240] on button "MAS DETALLES" at bounding box center [980, 238] width 93 height 25
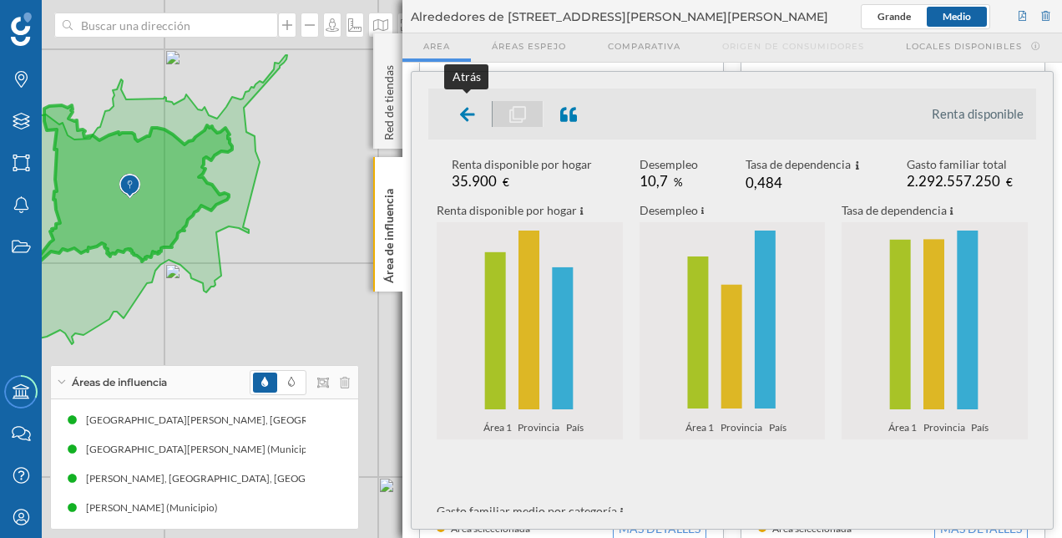
click at [461, 110] on icon at bounding box center [467, 114] width 15 height 17
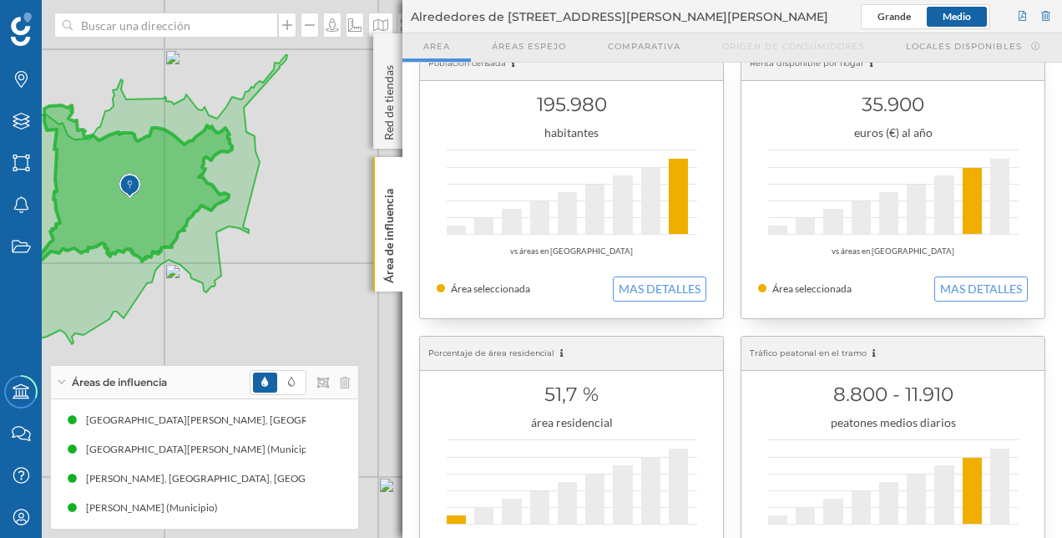
scroll to position [0, 0]
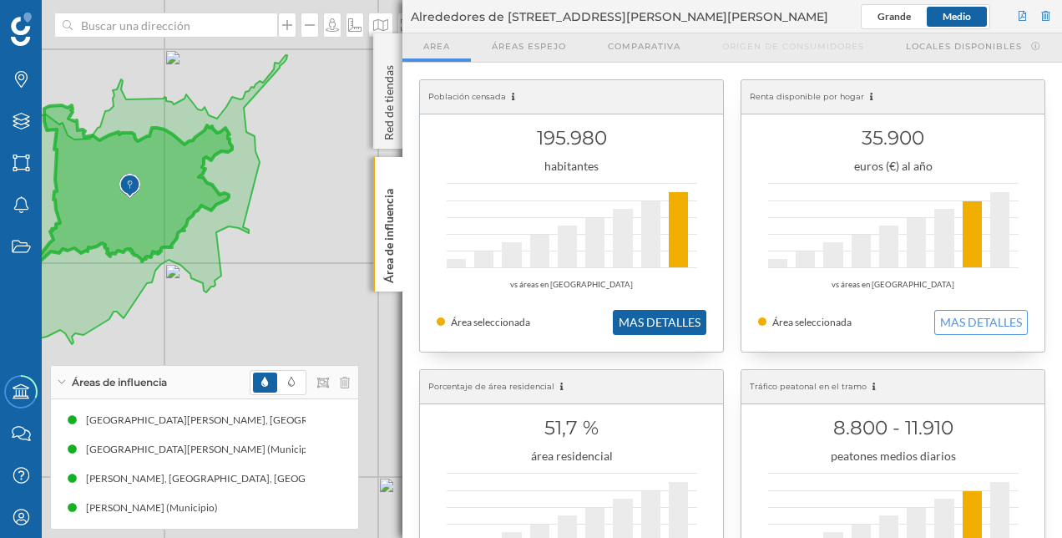
click at [653, 310] on button "MAS DETALLES" at bounding box center [659, 322] width 93 height 25
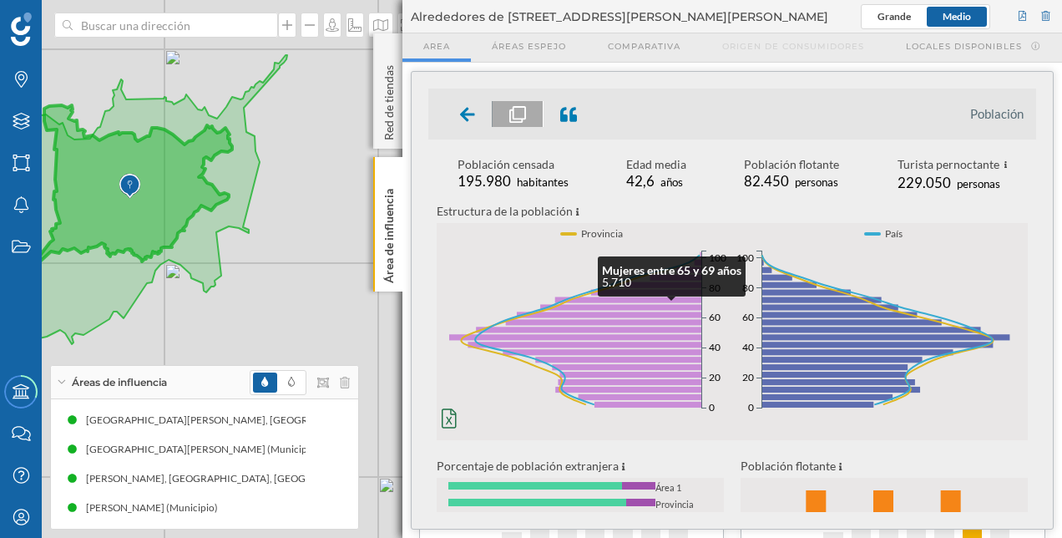
scroll to position [167, 0]
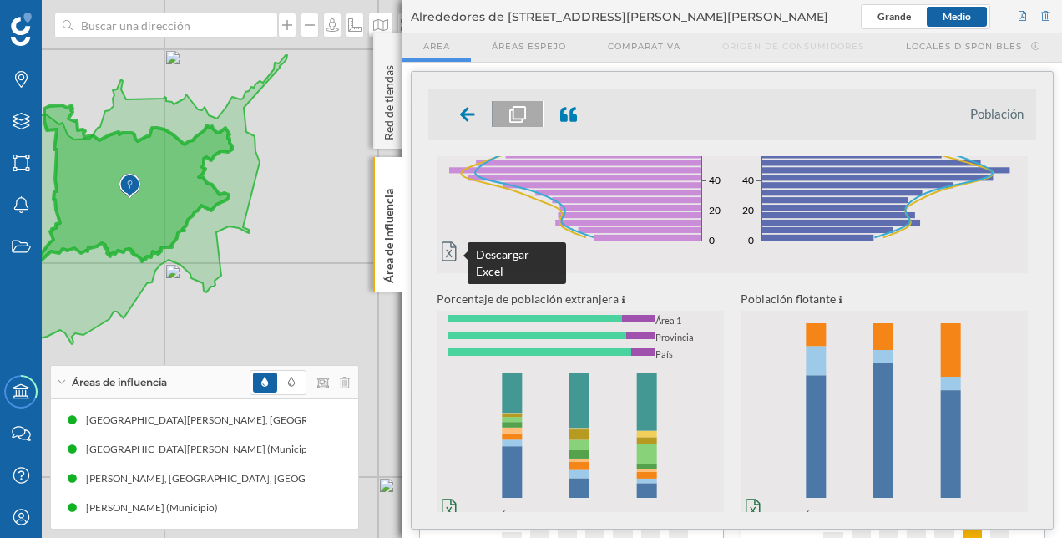
click at [446, 248] on icon at bounding box center [449, 251] width 15 height 20
